Goal: Task Accomplishment & Management: Manage account settings

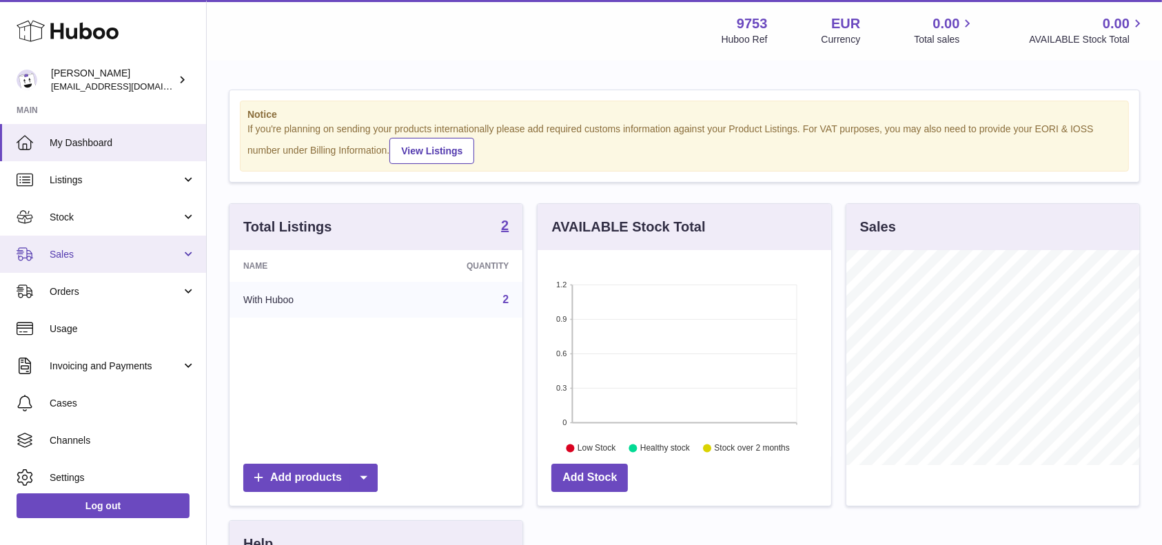
scroll to position [215, 293]
click at [98, 254] on span "Sales" at bounding box center [116, 254] width 132 height 13
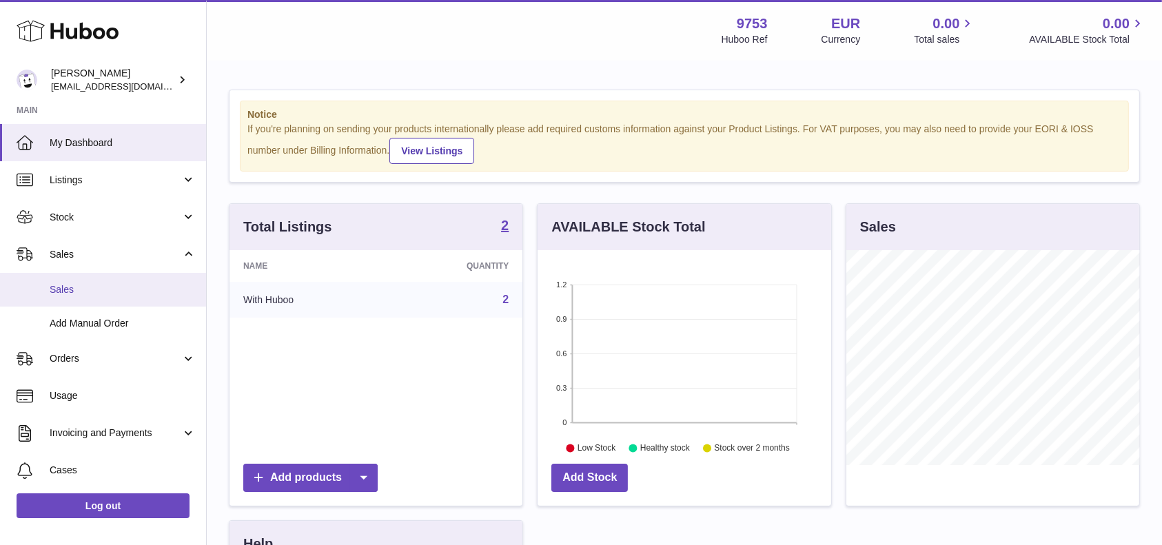
click at [105, 286] on span "Sales" at bounding box center [123, 289] width 146 height 13
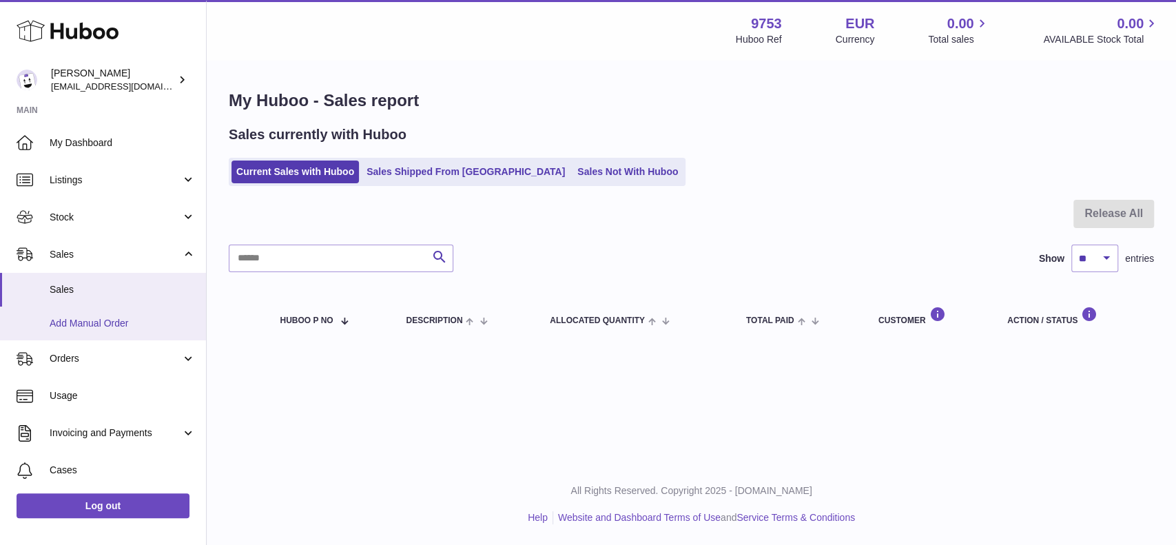
click at [74, 324] on span "Add Manual Order" at bounding box center [123, 323] width 146 height 13
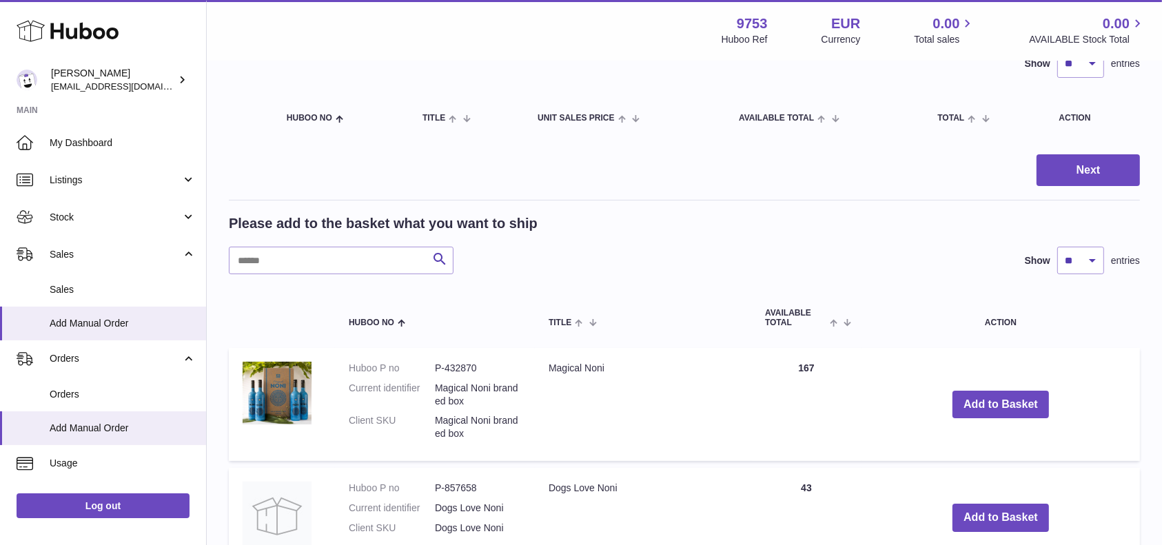
scroll to position [183, 0]
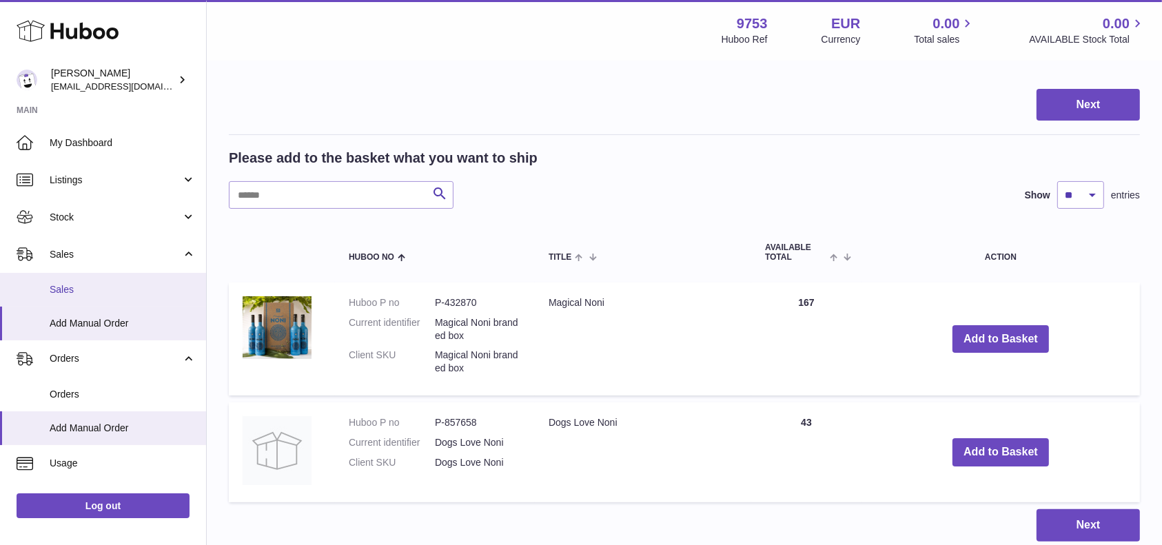
click at [127, 300] on link "Sales" at bounding box center [103, 290] width 206 height 34
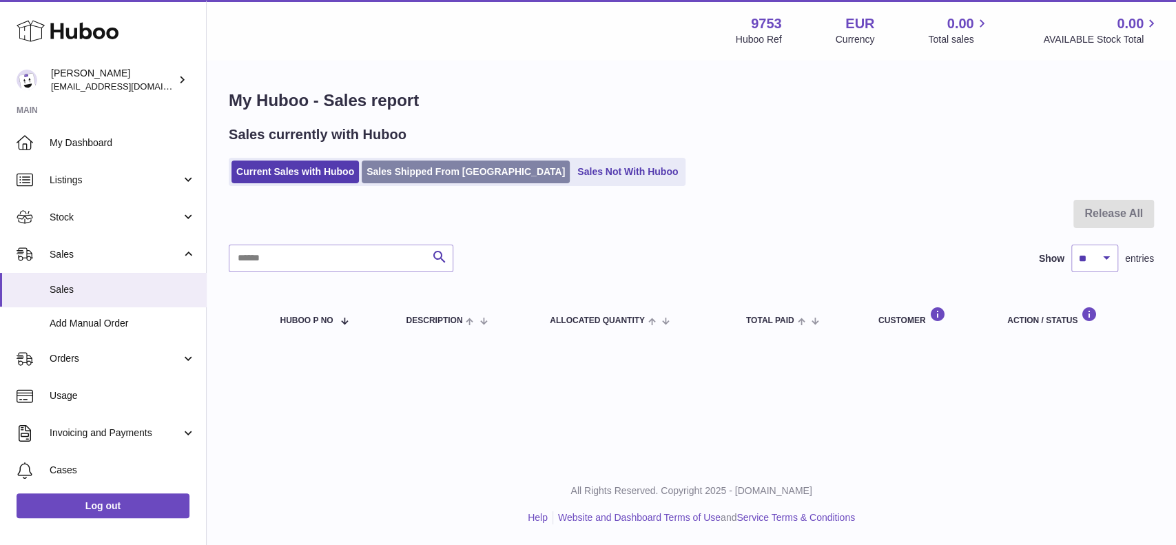
click at [434, 174] on link "Sales Shipped From [GEOGRAPHIC_DATA]" at bounding box center [466, 172] width 208 height 23
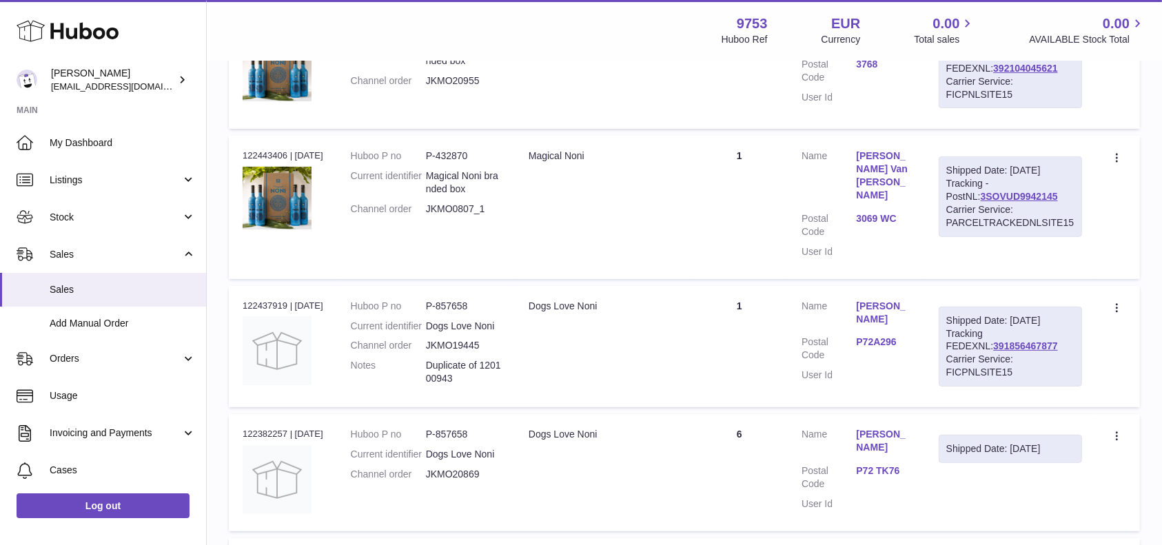
scroll to position [643, 0]
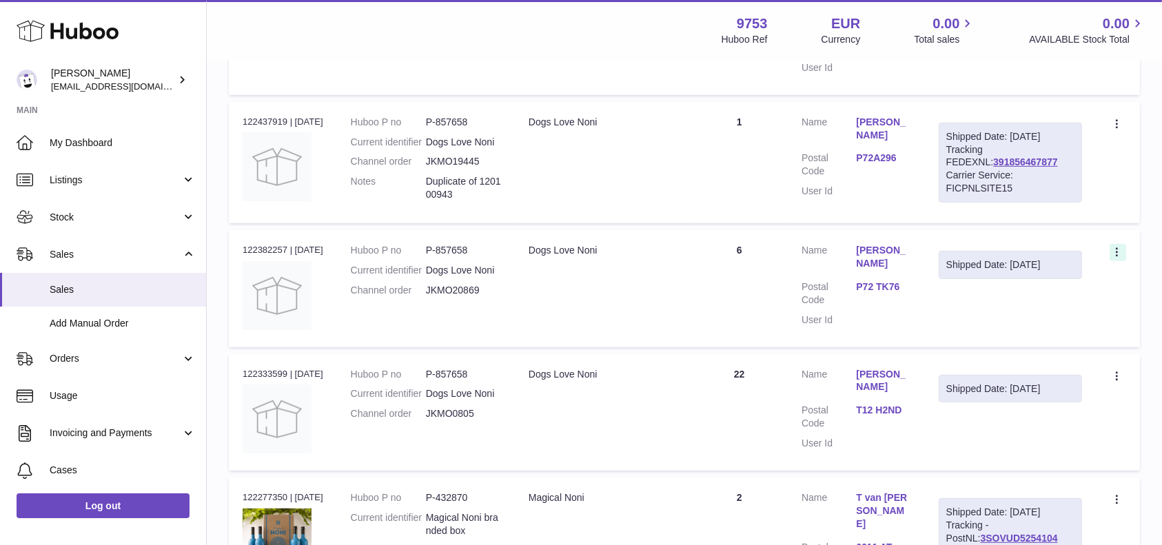
click at [1122, 247] on icon at bounding box center [1118, 254] width 16 height 14
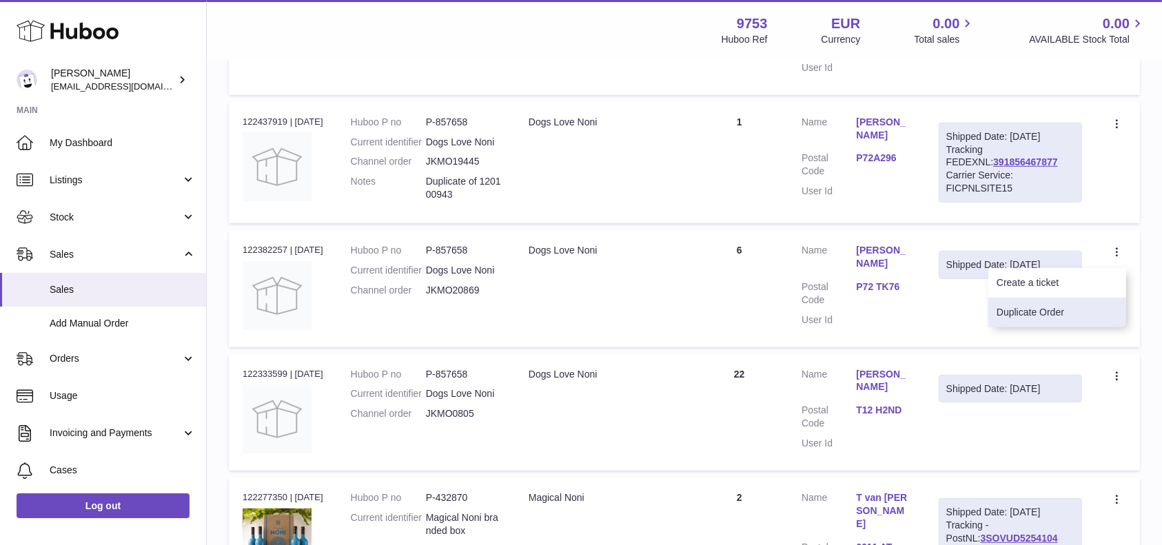
click at [1053, 300] on li "Duplicate Order" at bounding box center [1057, 313] width 138 height 30
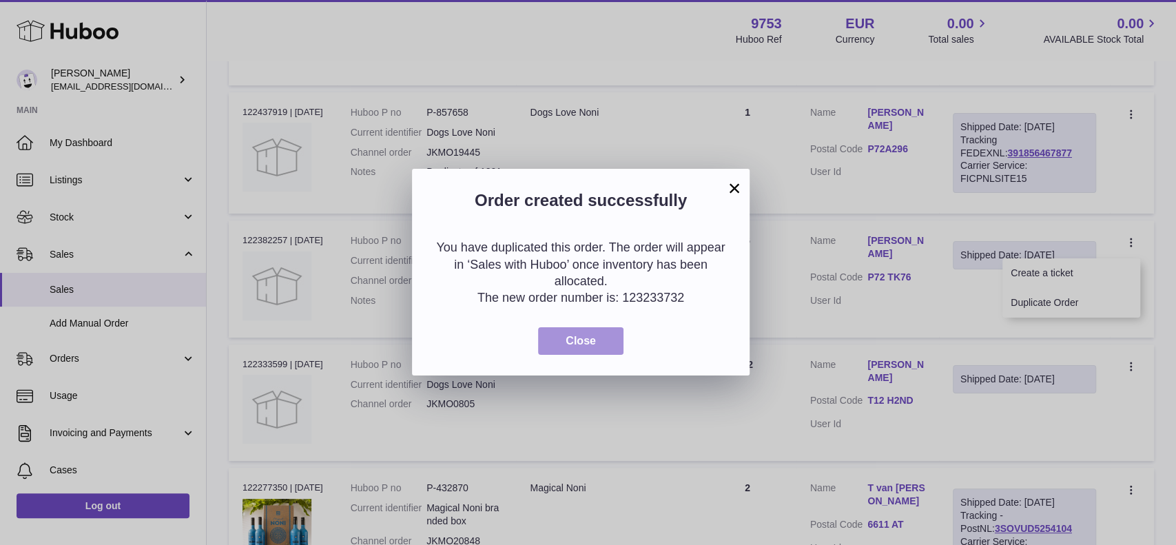
click at [592, 344] on span "Close" at bounding box center [581, 341] width 30 height 12
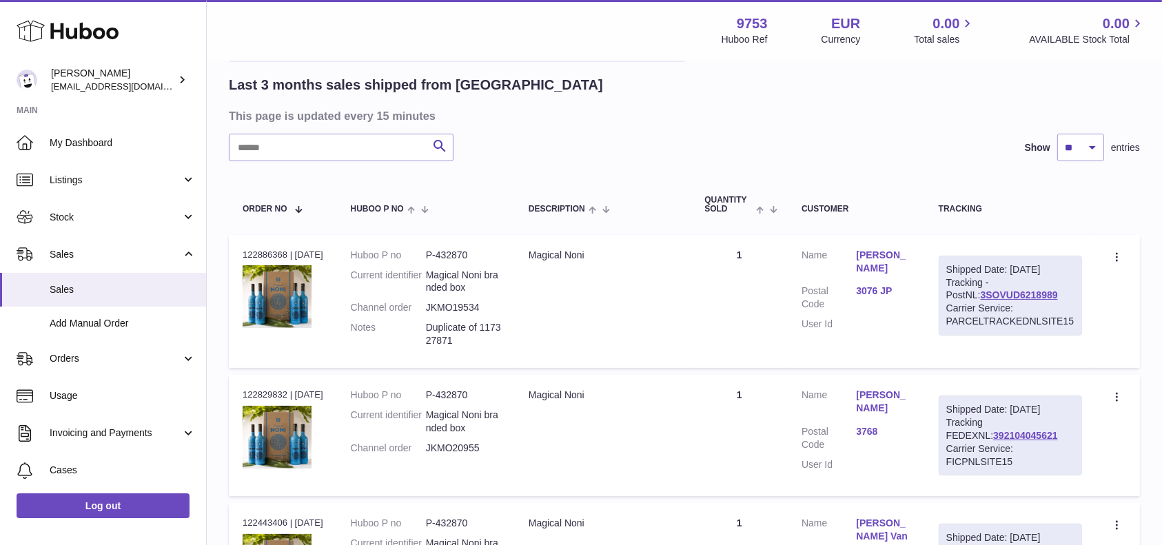
scroll to position [0, 0]
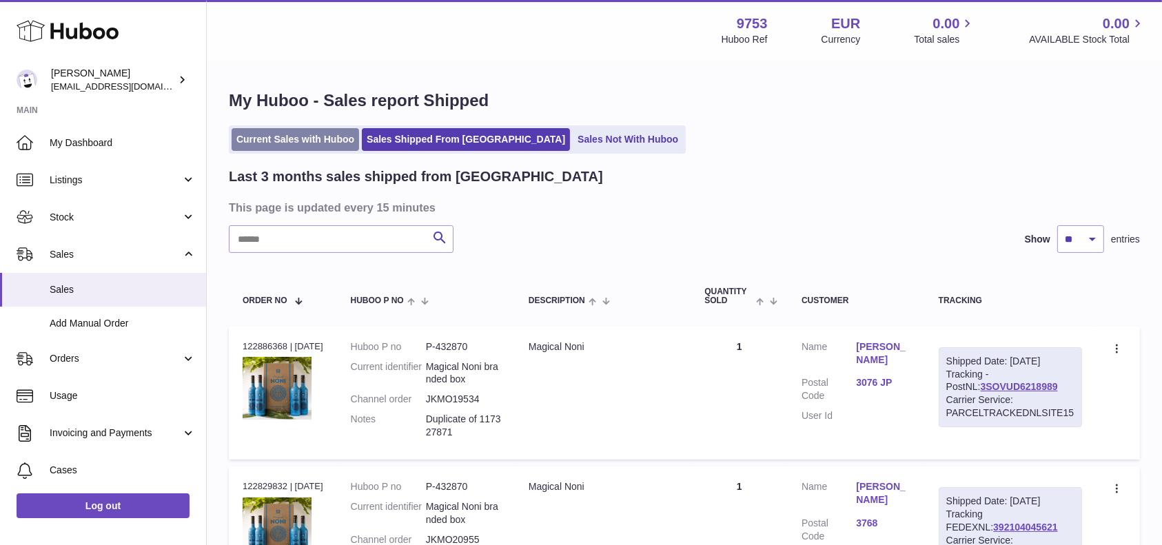
click at [283, 132] on link "Current Sales with Huboo" at bounding box center [294, 139] width 127 height 23
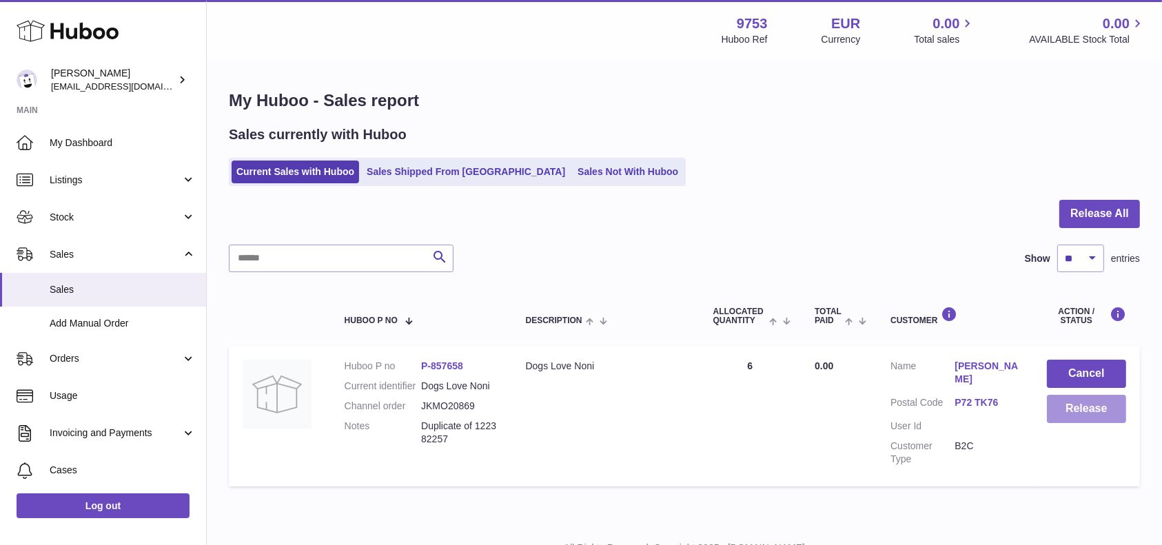
click at [1095, 409] on button "Release" at bounding box center [1085, 409] width 79 height 28
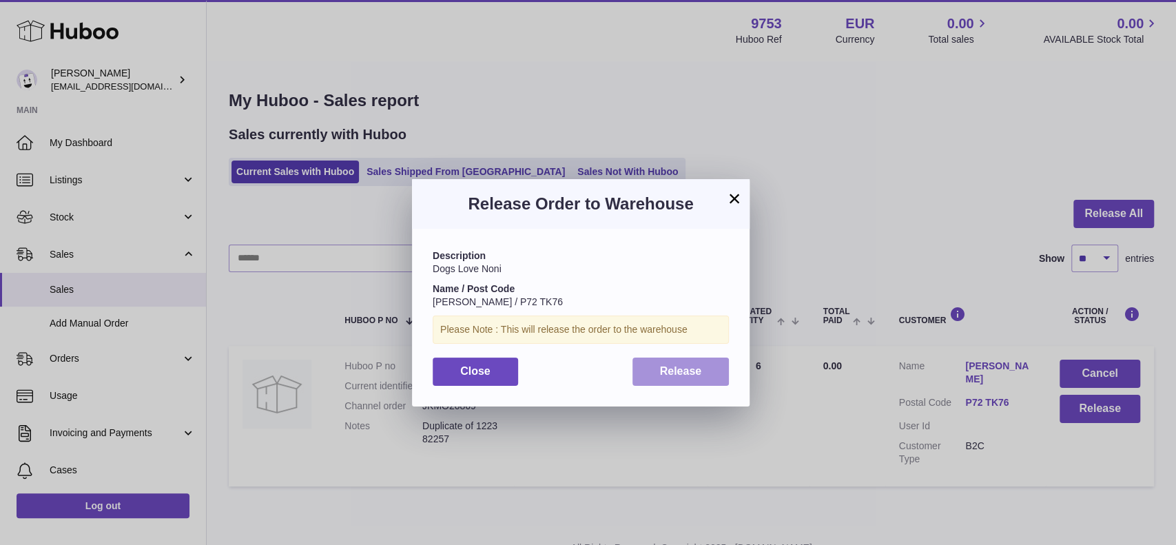
click at [692, 377] on span "Release" at bounding box center [681, 371] width 42 height 12
